Goal: Task Accomplishment & Management: Manage account settings

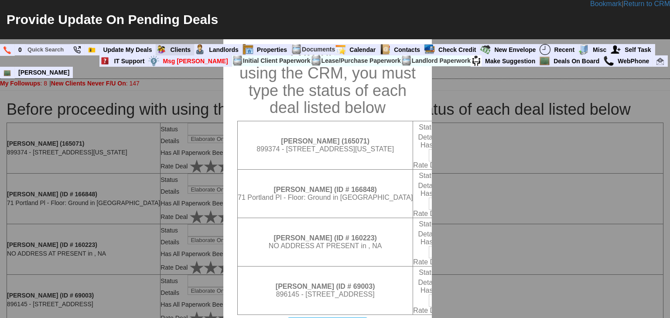
select select "Followup via Phone"
click at [181, 51] on link "Clients" at bounding box center [181, 49] width 28 height 11
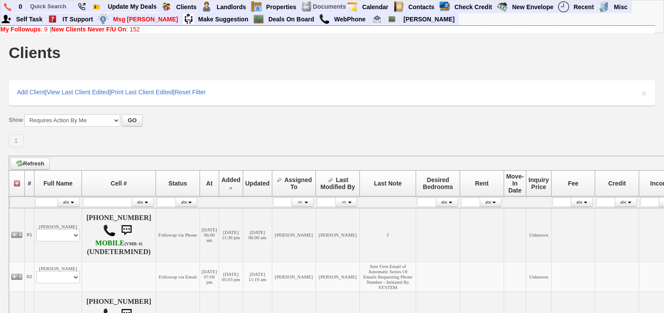
click at [59, 30] on b "New Clients Never F/U On" at bounding box center [88, 29] width 75 height 7
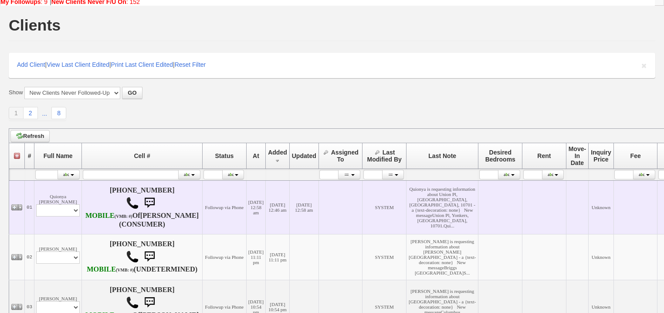
scroll to position [105, 0]
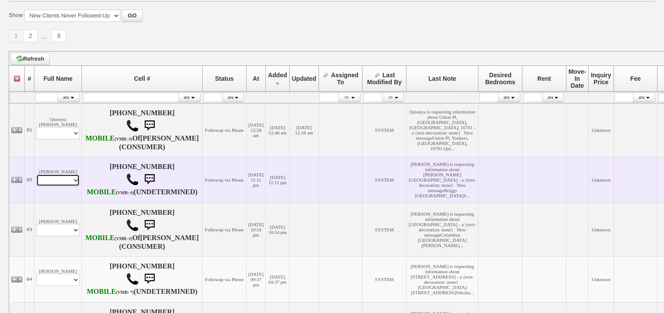
drag, startPoint x: 55, startPoint y: 192, endPoint x: 55, endPoint y: 197, distance: 5.2
click at [55, 186] on select "Profile Edit Print Email Externally (Will Not Be Tracked In CRM) Closed Deals" at bounding box center [58, 180] width 44 height 12
select select "ChangeURL,/crm/custom/edit_client_form.php?redirect=%2Fcrm%2Fclients.php&id=167…"
click at [36, 186] on select "Profile Edit Print Email Externally (Will Not Be Tracked In CRM) Closed Deals" at bounding box center [58, 180] width 44 height 12
select select
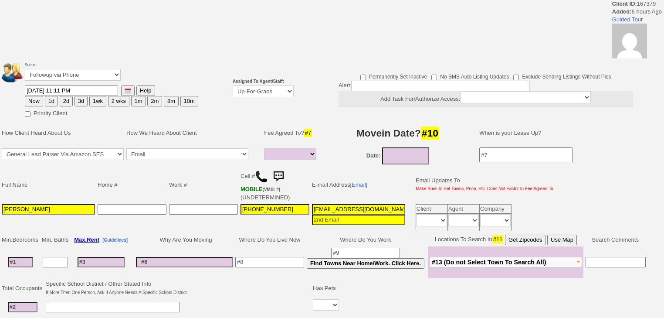
select select
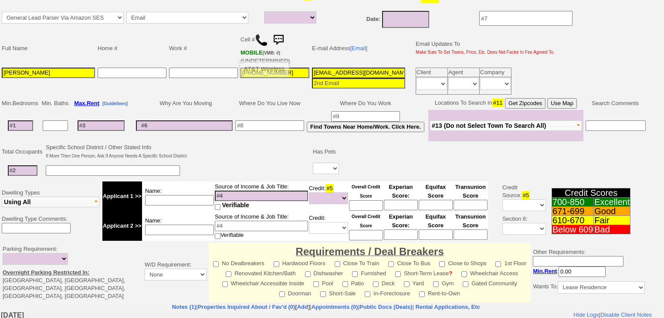
scroll to position [35, 0]
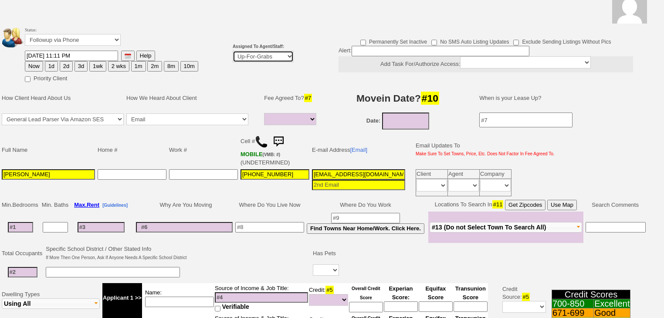
click at [243, 58] on select "Up-For-Grabs ***** STAFF ***** [PERSON_NAME] [PHONE_NUMBER] [PERSON_NAME] [PHON…" at bounding box center [263, 57] width 61 height 12
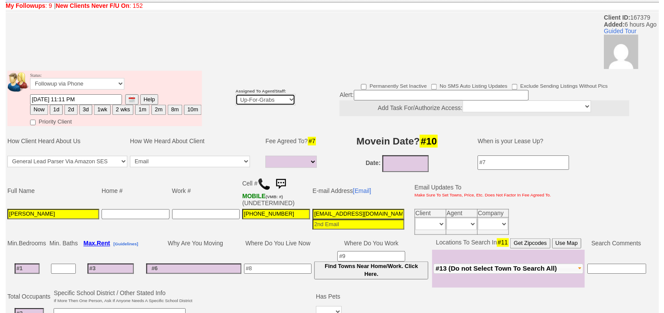
scroll to position [70, 0]
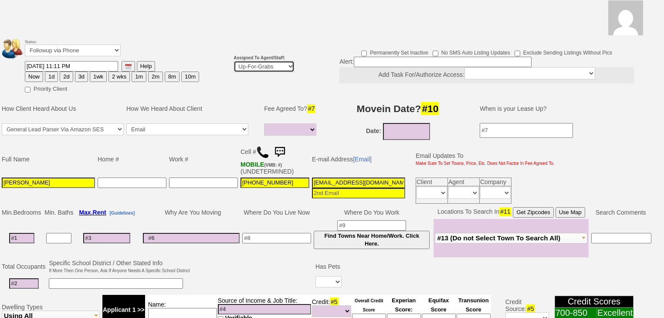
select select "227"
click at [234, 61] on select "Up-For-Grabs ***** STAFF ***** [PERSON_NAME] [PHONE_NUMBER] [PERSON_NAME] [PHON…" at bounding box center [264, 67] width 61 height 12
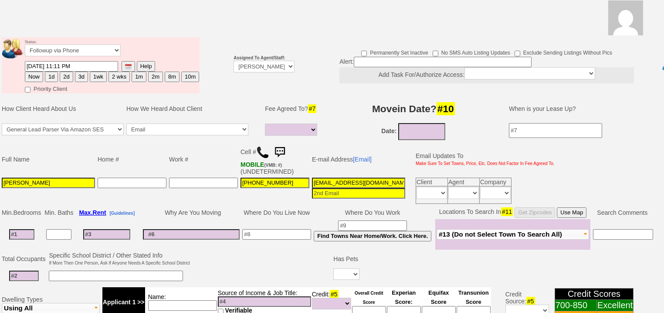
click at [26, 72] on button "Now" at bounding box center [34, 77] width 18 height 10
type input "[DATE] 05:58 AM"
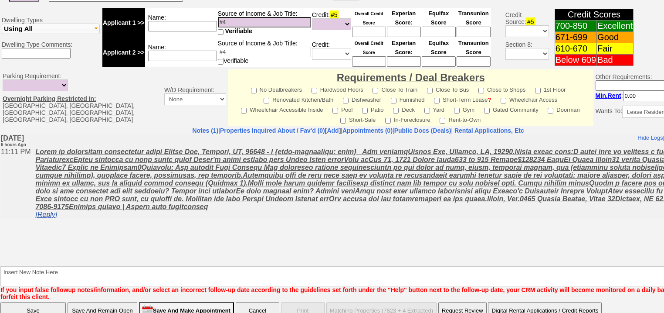
scroll to position [364, 0]
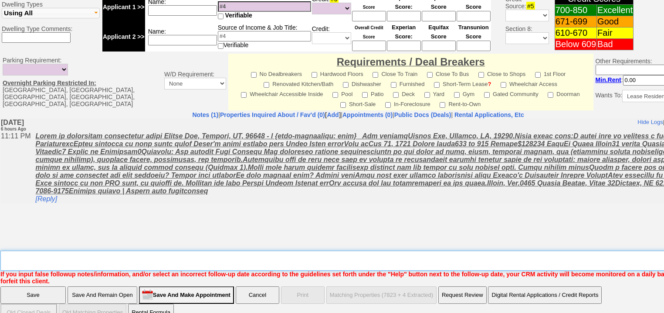
click at [67, 250] on textarea "Insert New Note Here" at bounding box center [361, 260] width 722 height 20
type textarea "f"
click at [57, 286] on input "Save" at bounding box center [32, 294] width 65 height 17
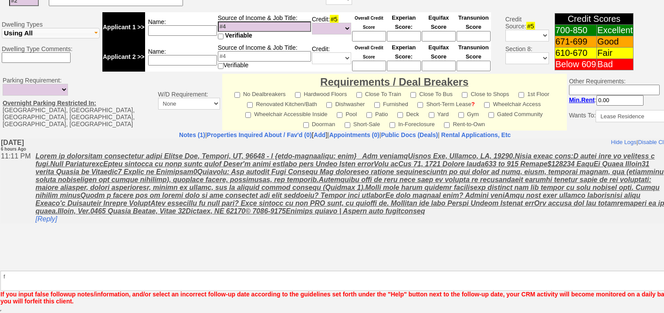
scroll to position [333, 0]
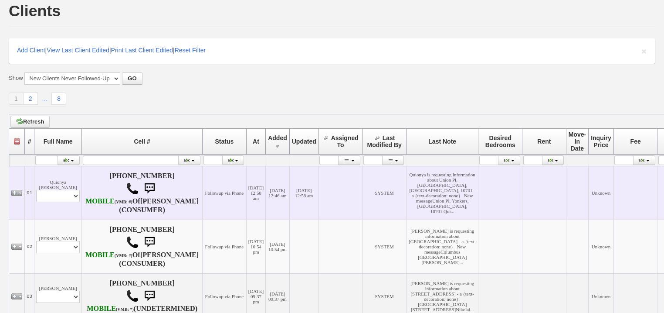
scroll to position [105, 0]
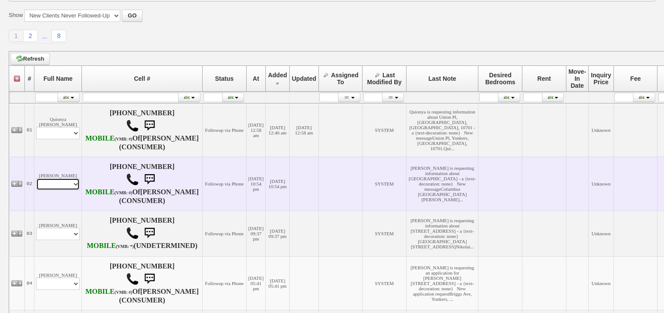
click at [72, 204] on td "[PERSON_NAME] Profile Edit Print Email Externally (Will Not Be Tracked In CRM) …" at bounding box center [58, 184] width 48 height 54
select select "ChangeURL,/crm/custom/edit_client_form.php?redirect=%2Fcrm%2Fclients.php&id=167…"
click at [36, 190] on select "Profile Edit Print Email Externally (Will Not Be Tracked In CRM) Closed Deals" at bounding box center [58, 184] width 44 height 12
select select
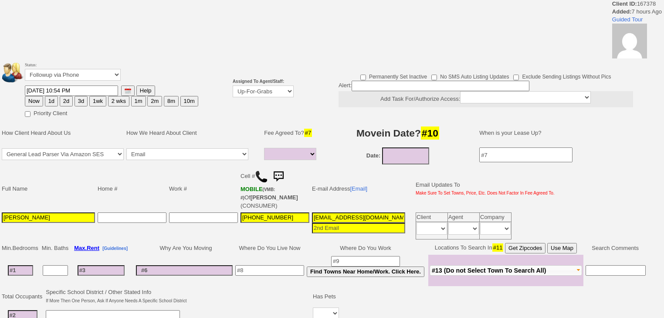
select select
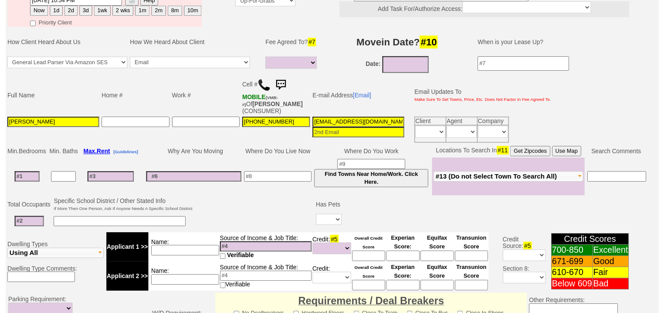
scroll to position [66, 0]
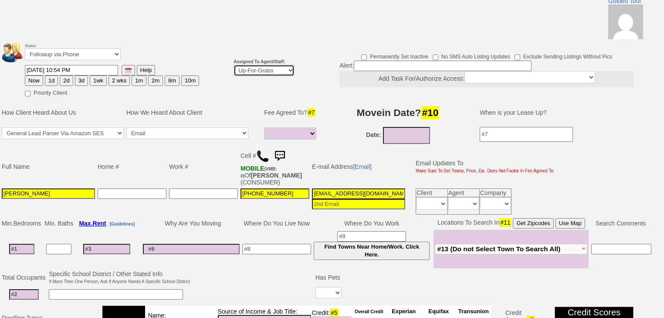
click at [263, 65] on select "Up-For-Grabs ***** STAFF ***** [PERSON_NAME] [PHONE_NUMBER] [PERSON_NAME] [PHON…" at bounding box center [264, 71] width 61 height 12
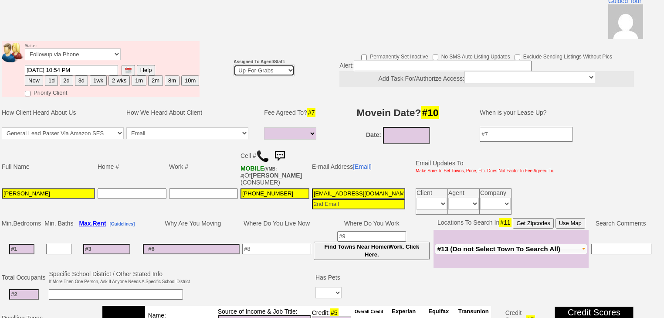
select select "227"
click at [234, 65] on select "Up-For-Grabs ***** STAFF ***** Bob Bruno 914-419-3579 Cristy Liberto 914-486-10…" at bounding box center [264, 71] width 61 height 12
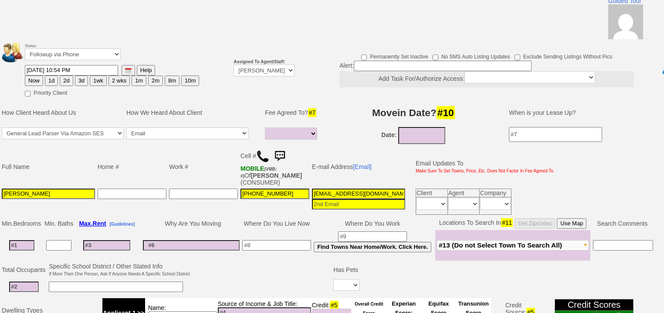
drag, startPoint x: 39, startPoint y: 67, endPoint x: 52, endPoint y: 209, distance: 143.2
click at [39, 75] on button "Now" at bounding box center [34, 80] width 18 height 10
type input "08/20/2025 05:58 AM"
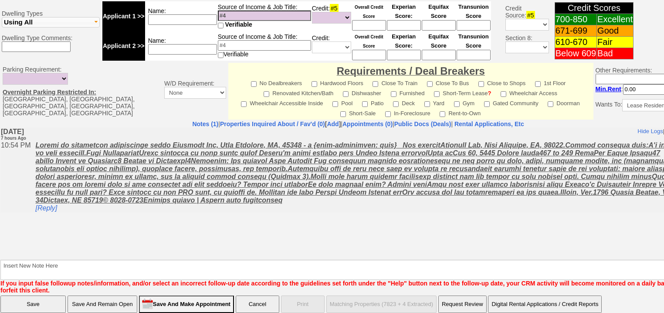
scroll to position [372, 0]
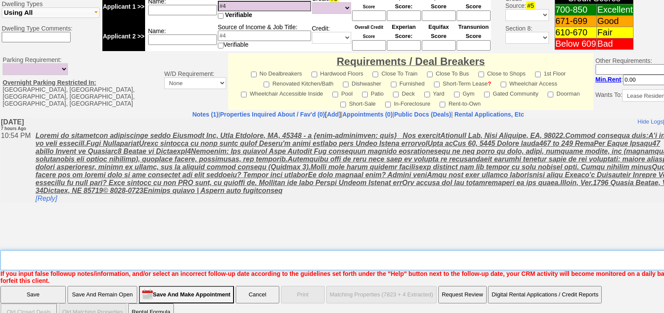
click at [89, 250] on textarea "Insert New Note Here" at bounding box center [361, 260] width 722 height 20
type textarea "f"
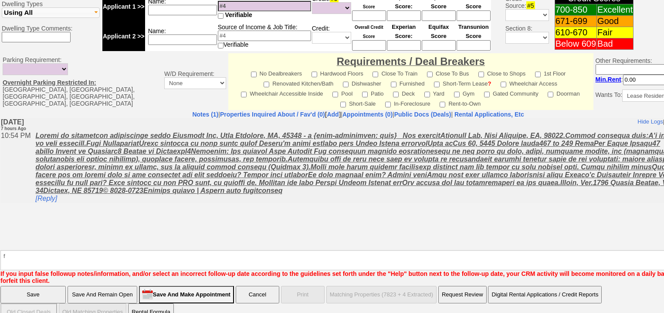
click at [52, 286] on input "Save" at bounding box center [32, 294] width 65 height 17
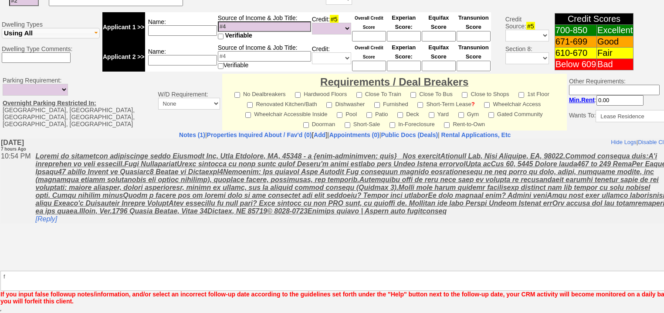
scroll to position [340, 0]
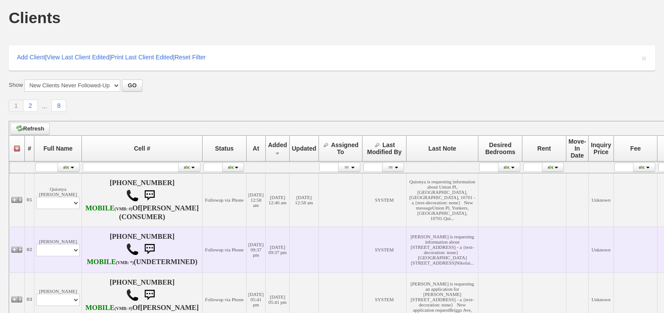
scroll to position [105, 0]
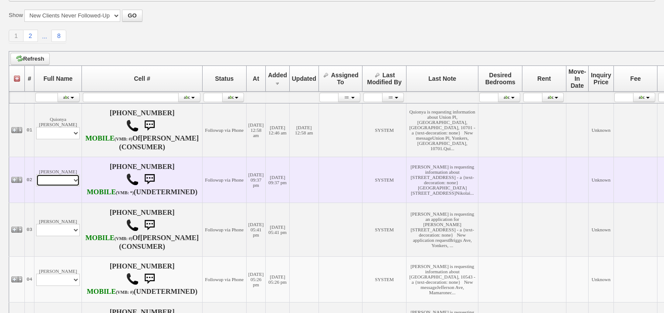
click at [69, 199] on td "Nikolai Frolov Profile Edit Print Email Externally (Will Not Be Tracked In CRM)…" at bounding box center [58, 180] width 48 height 46
select select "ChangeURL,/crm/custom/edit_client_form.php?redirect=%2Fcrm%2Fclients.php&id=167…"
click at [36, 186] on select "Profile Edit Print Email Externally (Will Not Be Tracked In CRM) Closed Deals" at bounding box center [58, 180] width 44 height 12
select select
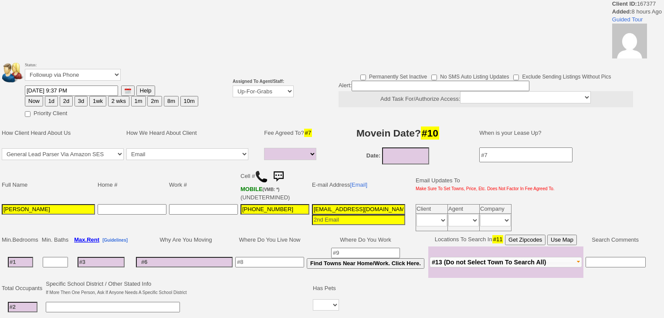
select select
click at [264, 91] on select "Up-For-Grabs ***** STAFF ***** Bob Bruno 914-419-3579 Cristy Liberto 914-486-10…" at bounding box center [263, 91] width 61 height 12
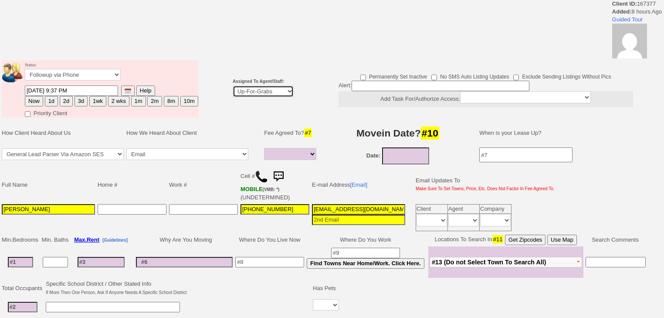
select select "227"
click at [233, 85] on select "Up-For-Grabs ***** STAFF ***** Bob Bruno 914-419-3579 Cristy Liberto 914-486-10…" at bounding box center [263, 91] width 61 height 12
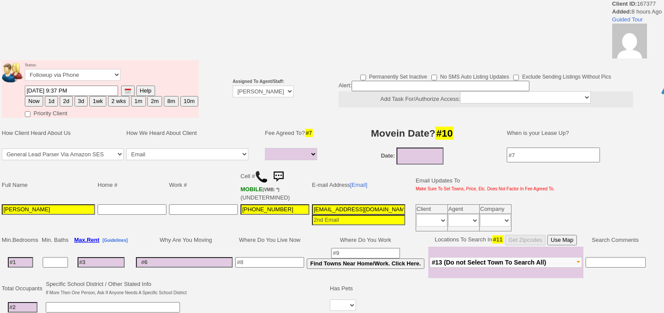
click at [38, 101] on tbody "Status: Followup via Phone Followup via Email Followup When Section 8 Property …" at bounding box center [100, 89] width 197 height 58
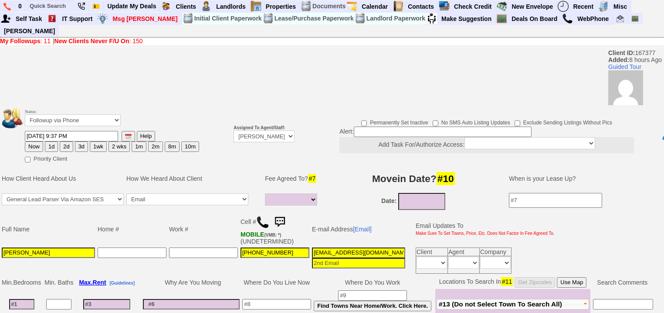
click at [34, 141] on button "Now" at bounding box center [34, 146] width 18 height 10
type input "08/20/2025 05:58 AM"
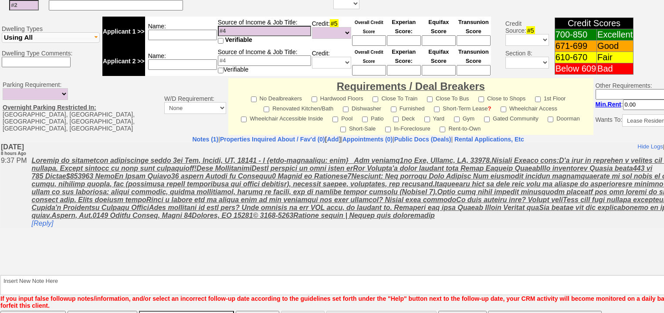
scroll to position [364, 0]
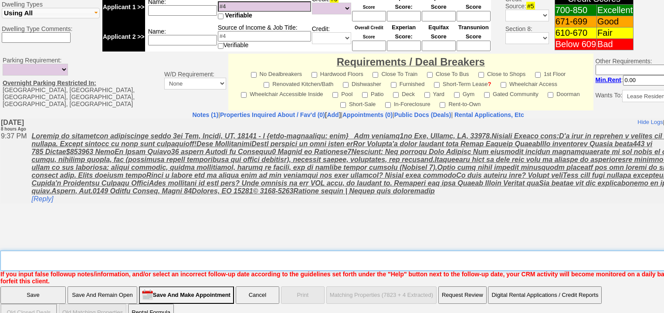
click at [63, 250] on textarea "Insert New Note Here" at bounding box center [361, 260] width 722 height 20
type textarea "f"
click at [48, 286] on input "Save" at bounding box center [32, 294] width 65 height 17
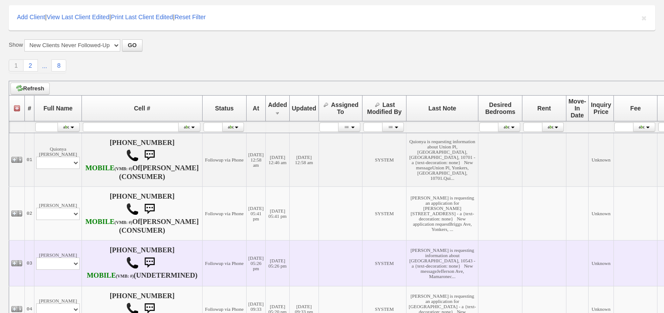
scroll to position [140, 0]
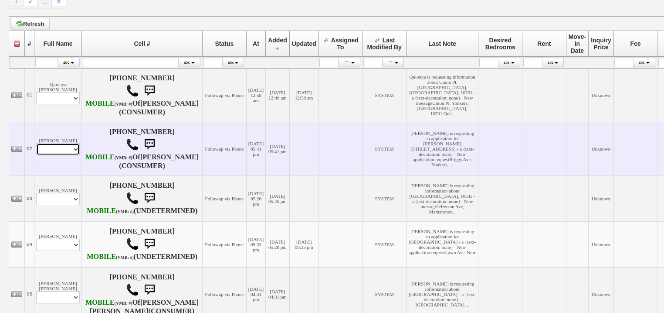
drag, startPoint x: 73, startPoint y: 161, endPoint x: 73, endPoint y: 166, distance: 5.2
click at [73, 155] on select "Profile Edit Print Email Externally (Will Not Be Tracked In CRM) Closed Deals" at bounding box center [58, 149] width 44 height 12
select select "ChangeURL,/crm/custom/edit_client_form.php?redirect=%2Fcrm%2Fclients.php&id=167…"
click at [36, 155] on select "Profile Edit Print Email Externally (Will Not Be Tracked In CRM) Closed Deals" at bounding box center [58, 149] width 44 height 12
select select
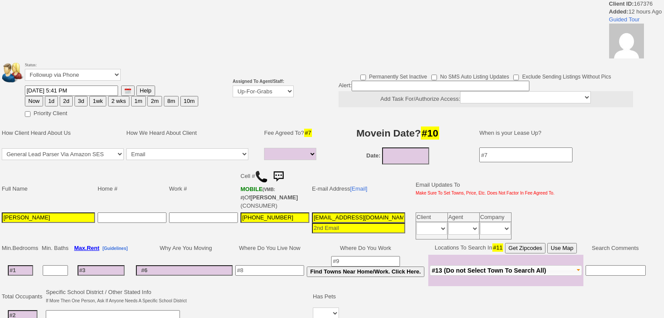
select select
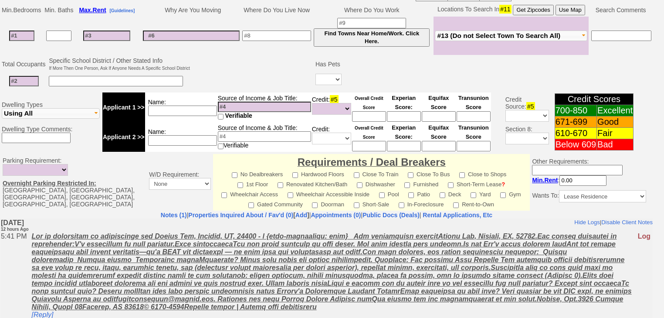
scroll to position [310, 0]
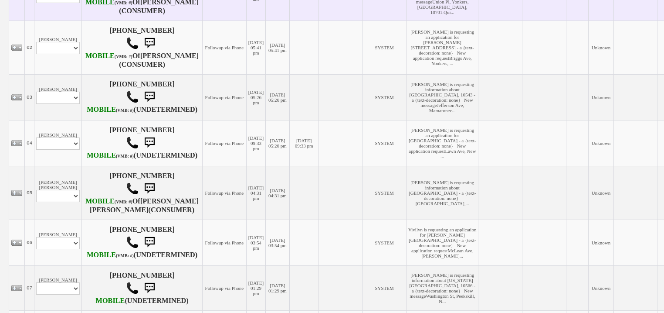
scroll to position [242, 0]
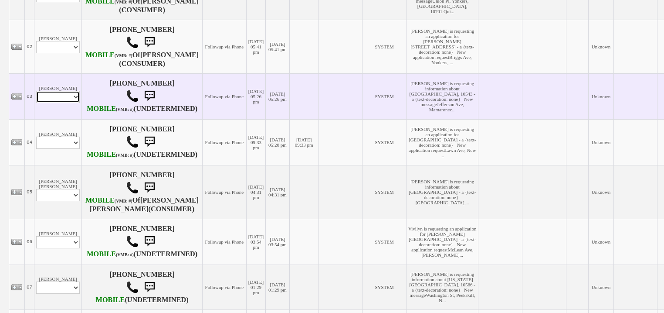
click at [65, 103] on select "Profile Edit Print Email Externally (Will Not Be Tracked In CRM) Closed Deals" at bounding box center [58, 97] width 44 height 12
select select "ChangeURL,/crm/custom/edit_client_form.php?redirect=%2Fcrm%2Fclients.php&id=167…"
click at [36, 103] on select "Profile Edit Print Email Externally (Will Not Be Tracked In CRM) Closed Deals" at bounding box center [58, 97] width 44 height 12
select select
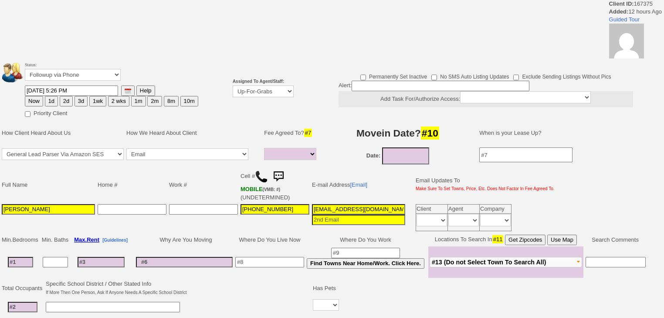
select select
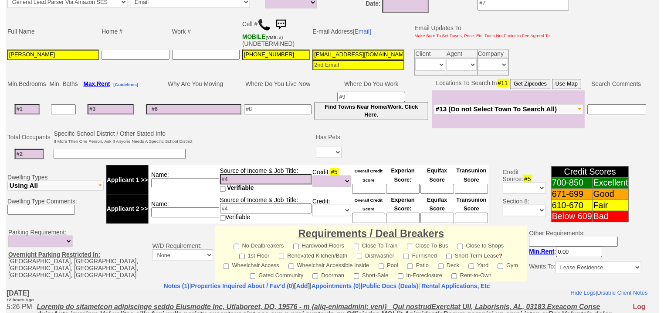
scroll to position [101, 0]
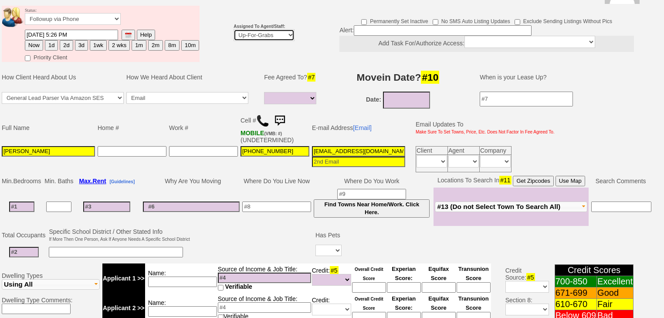
click at [243, 30] on td "Assigned To Agent/Staff: Up-For-Grabs ***** STAFF ***** Bob Bruno 914-419-3579 …" at bounding box center [264, 33] width 64 height 59
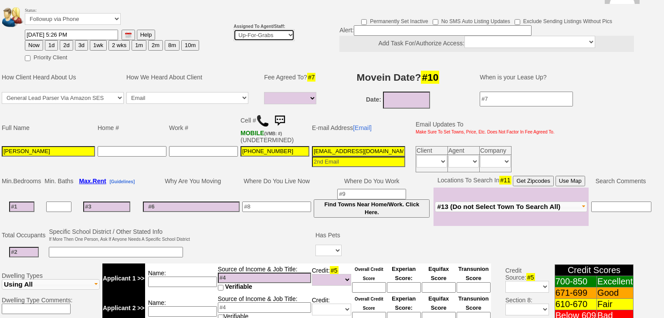
select select "227"
click at [234, 29] on select "Up-For-Grabs ***** STAFF ***** Bob Bruno 914-419-3579 Cristy Liberto 914-486-10…" at bounding box center [264, 35] width 61 height 12
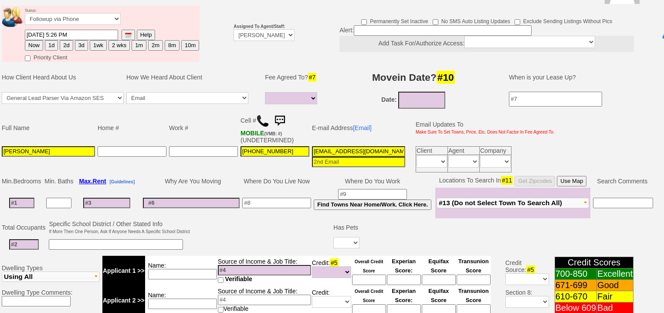
click at [33, 40] on button "Now" at bounding box center [34, 45] width 18 height 10
type input "08/20/2025 05:59 AM"
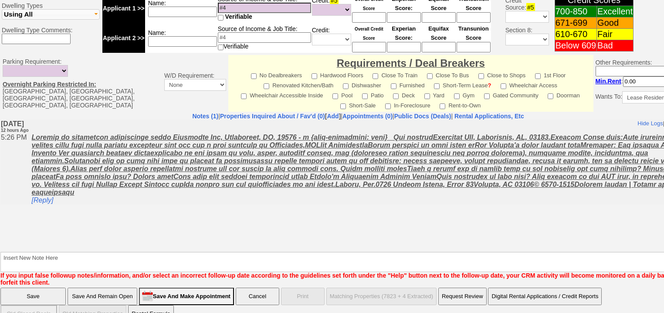
scroll to position [364, 0]
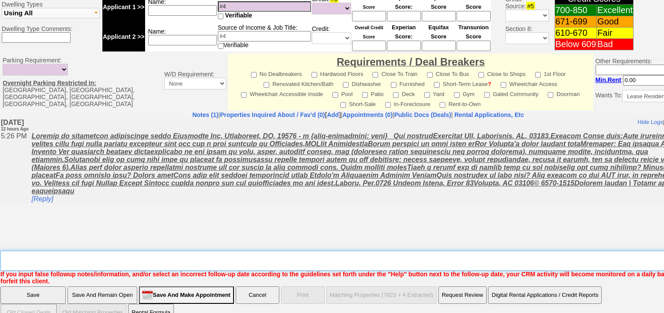
click at [89, 250] on textarea "Insert New Note Here" at bounding box center [361, 260] width 722 height 20
type textarea "f"
click at [54, 286] on input "Save" at bounding box center [32, 294] width 65 height 17
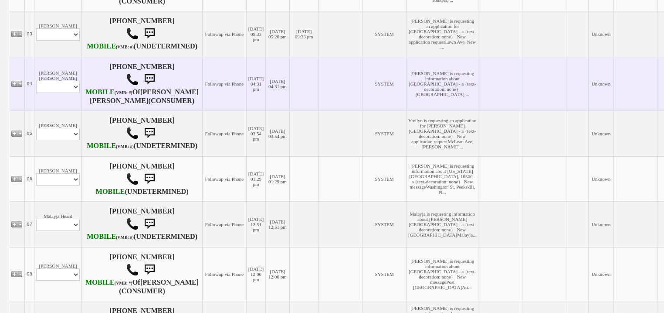
scroll to position [314, 0]
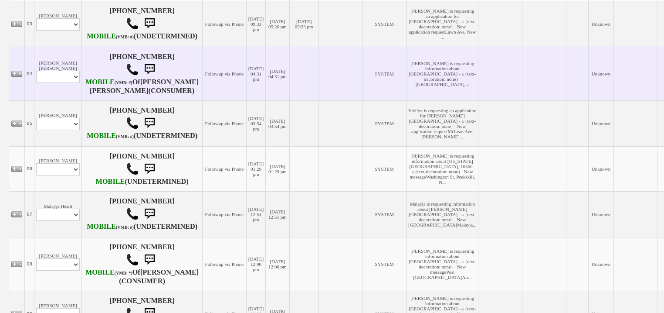
click at [72, 100] on td "[PERSON_NAME] [PERSON_NAME] Profile Edit Print Email Externally (Will Not Be Tr…" at bounding box center [58, 74] width 48 height 54
click at [72, 83] on select "Profile Edit Print Email Externally (Will Not Be Tracked In CRM) Closed Deals" at bounding box center [58, 77] width 44 height 12
select select "ChangeURL,/crm/custom/edit_client_form.php?redirect=%2Fcrm%2Fclients.php&id=167…"
click at [36, 83] on select "Profile Edit Print Email Externally (Will Not Be Tracked In CRM) Closed Deals" at bounding box center [58, 77] width 44 height 12
select select
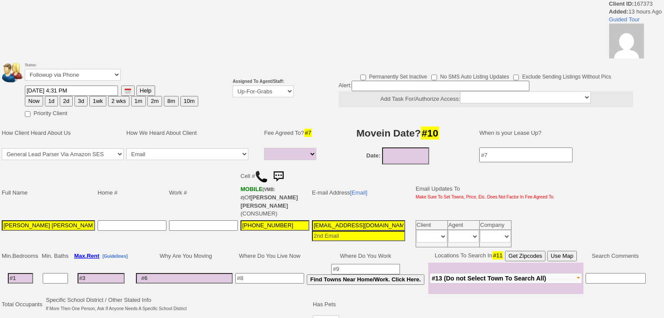
select select
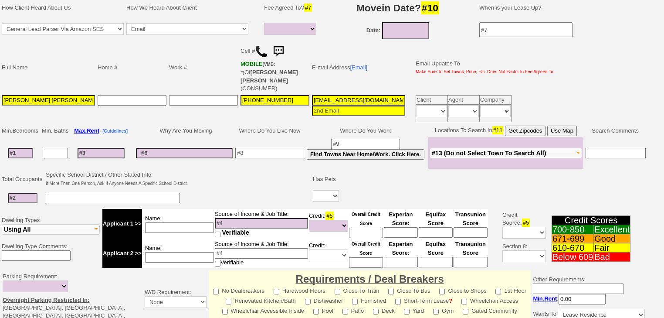
scroll to position [244, 0]
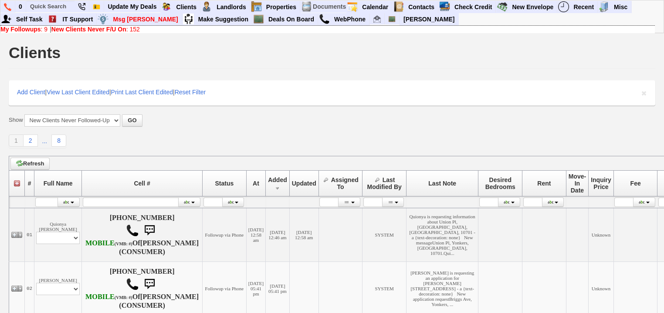
scroll to position [314, 0]
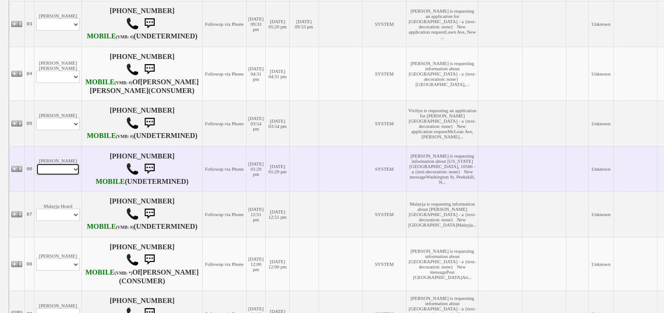
drag, startPoint x: 68, startPoint y: 221, endPoint x: 68, endPoint y: 228, distance: 6.1
click at [68, 175] on select "Profile Edit Print Email Externally (Will Not Be Tracked In CRM) Closed Deals" at bounding box center [58, 169] width 44 height 12
select select "ChangeURL,/crm/custom/edit_client_form.php?redirect=%2Fcrm%2Fclients.php&id=167…"
click at [36, 175] on select "Profile Edit Print Email Externally (Will Not Be Tracked In CRM) Closed Deals" at bounding box center [58, 169] width 44 height 12
select select
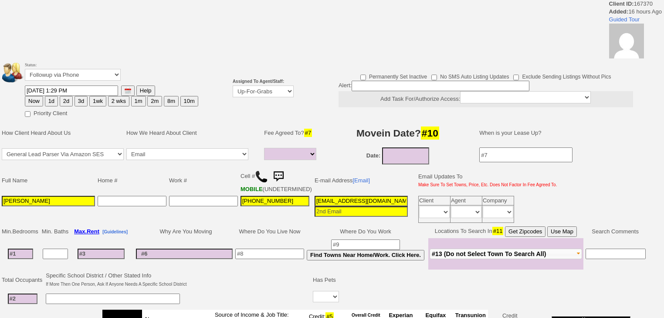
select select
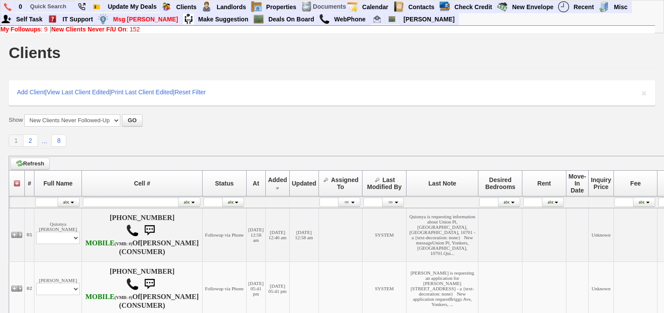
scroll to position [314, 0]
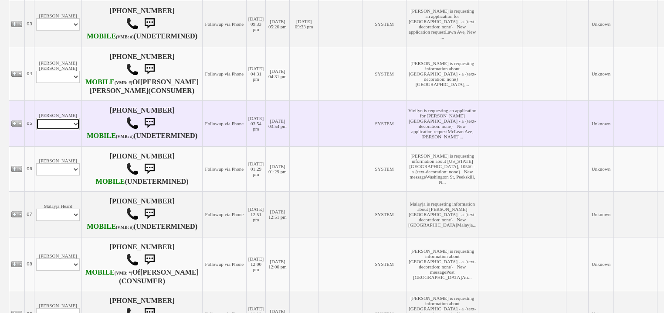
click at [58, 130] on select "Profile Edit Print Email Externally (Will Not Be Tracked In CRM) Closed Deals" at bounding box center [58, 124] width 44 height 12
select select "ChangeURL,/crm/custom/edit_client_form.php?redirect=%2Fcrm%2Fclients.php&id=167…"
click at [36, 130] on select "Profile Edit Print Email Externally (Will Not Be Tracked In CRM) Closed Deals" at bounding box center [58, 124] width 44 height 12
select select
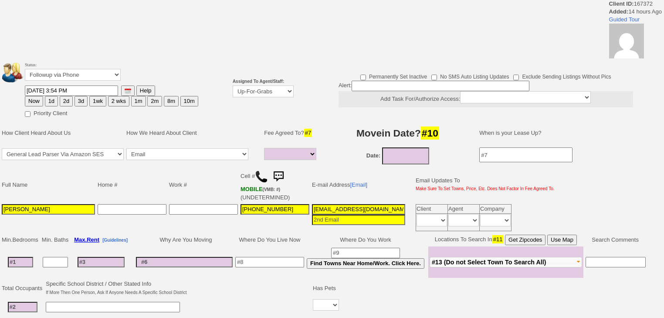
select select
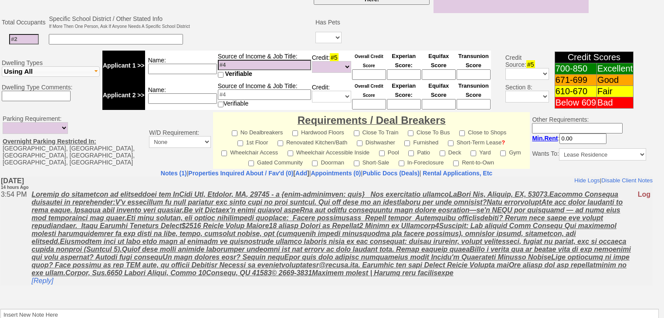
scroll to position [345, 0]
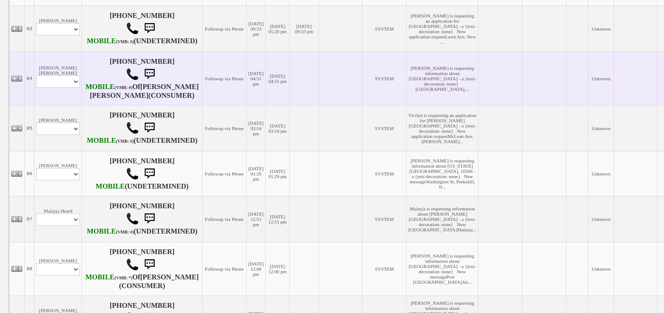
scroll to position [279, 0]
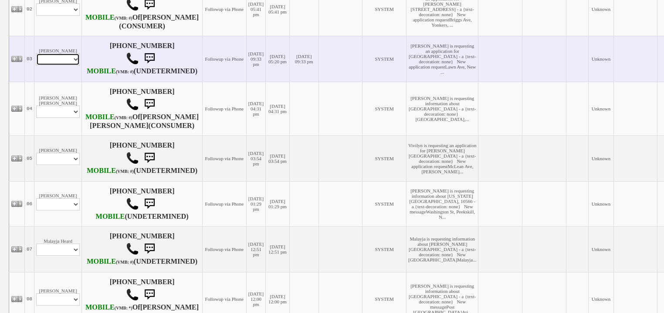
drag, startPoint x: 51, startPoint y: 81, endPoint x: 51, endPoint y: 87, distance: 6.1
click at [51, 65] on select "Profile Edit Print Email Externally (Will Not Be Tracked In CRM) Closed Deals" at bounding box center [58, 59] width 44 height 12
select select "ChangeURL,/crm/custom/edit_client_form.php?redirect=%2Fcrm%2Fclients.php&id=167…"
click at [36, 65] on select "Profile Edit Print Email Externally (Will Not Be Tracked In CRM) Closed Deals" at bounding box center [58, 59] width 44 height 12
select select
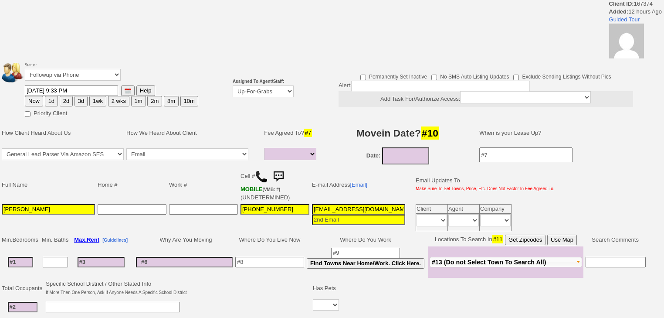
select select
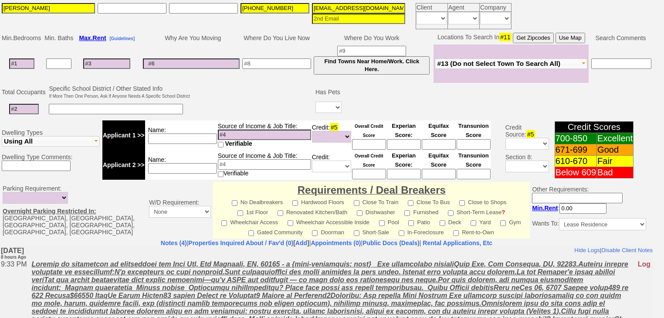
scroll to position [371, 0]
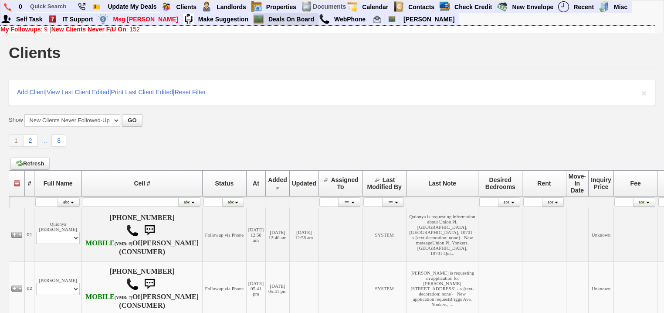
click at [265, 20] on link "Deals On Board" at bounding box center [291, 19] width 53 height 11
